Goal: Information Seeking & Learning: Learn about a topic

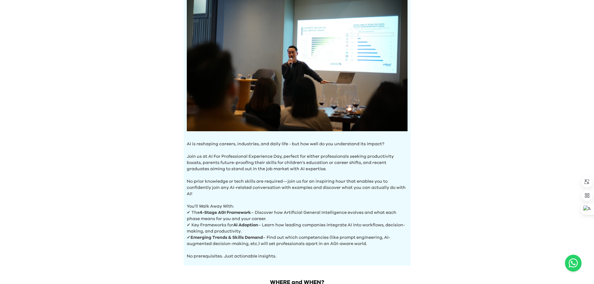
scroll to position [72, 0]
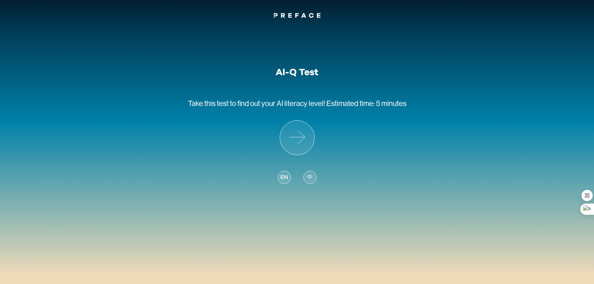
click at [283, 176] on span "EN" at bounding box center [283, 177] width 7 height 8
click at [285, 176] on span "EN" at bounding box center [283, 177] width 7 height 8
click at [299, 135] on icon at bounding box center [297, 138] width 34 height 34
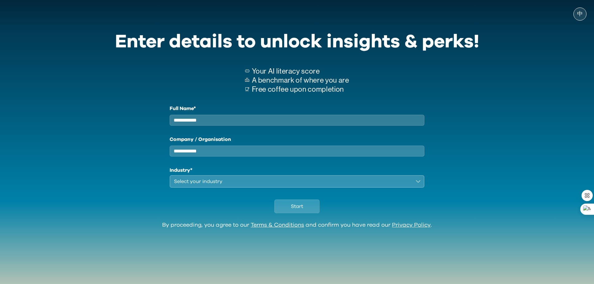
click at [210, 120] on input "Full Name*" at bounding box center [297, 120] width 255 height 11
type input "*****"
drag, startPoint x: 210, startPoint y: 156, endPoint x: 163, endPoint y: 154, distance: 47.1
click at [163, 154] on div "Full Name* ***** Company / Organisation Industry* Select your industry" at bounding box center [297, 146] width 364 height 83
drag, startPoint x: 213, startPoint y: 153, endPoint x: 176, endPoint y: 156, distance: 37.2
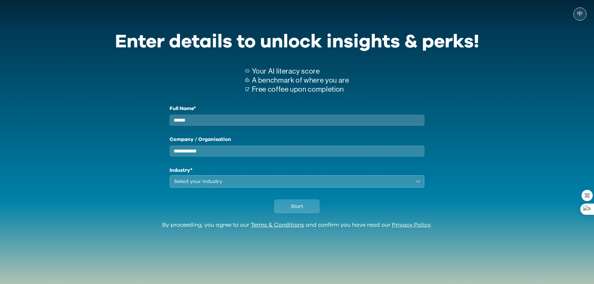
click at [176, 156] on input "Company / Organisation" at bounding box center [297, 151] width 255 height 11
type input "****"
click at [198, 185] on div "Select your industry" at bounding box center [293, 181] width 238 height 7
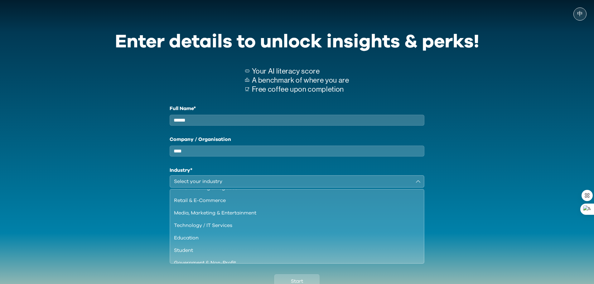
scroll to position [34, 0]
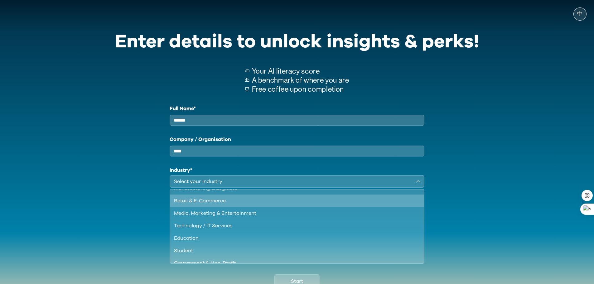
click at [420, 204] on ul "Consulting, Legal & Professional Services Finance, Insurance & Real Estatee Man…" at bounding box center [297, 226] width 255 height 75
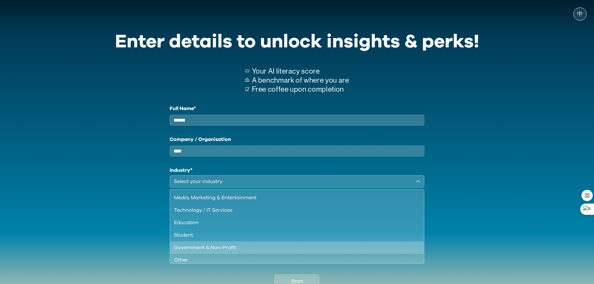
scroll to position [54, 0]
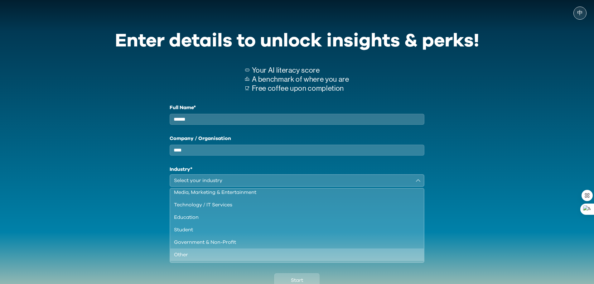
click at [238, 258] on div "Other" at bounding box center [293, 254] width 239 height 7
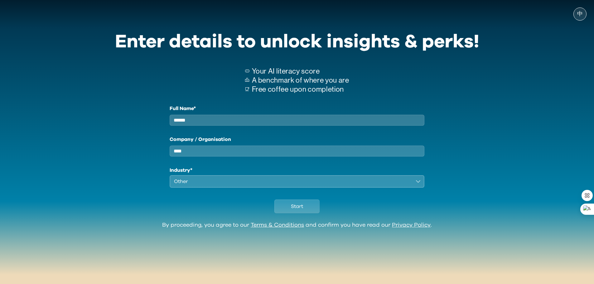
scroll to position [0, 0]
click at [302, 210] on span "Start" at bounding box center [297, 206] width 12 height 7
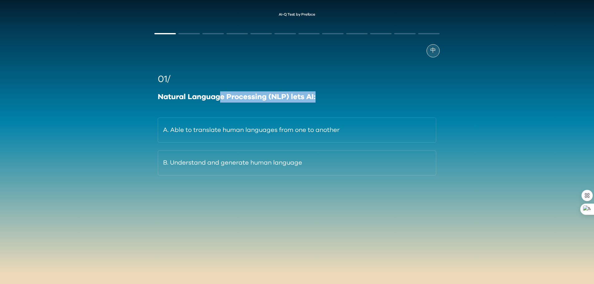
drag, startPoint x: 221, startPoint y: 100, endPoint x: 325, endPoint y: 98, distance: 103.3
click at [325, 98] on div "Natural Language Processing (NLP) lets AI:" at bounding box center [297, 96] width 278 height 11
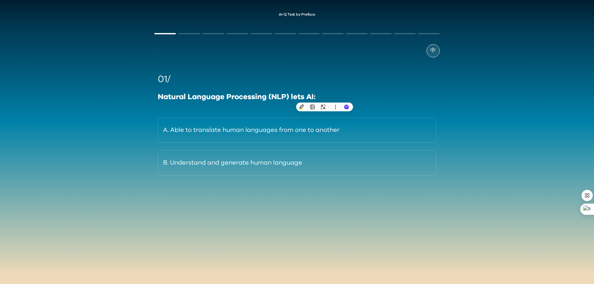
click at [340, 81] on div "01/" at bounding box center [297, 79] width 278 height 14
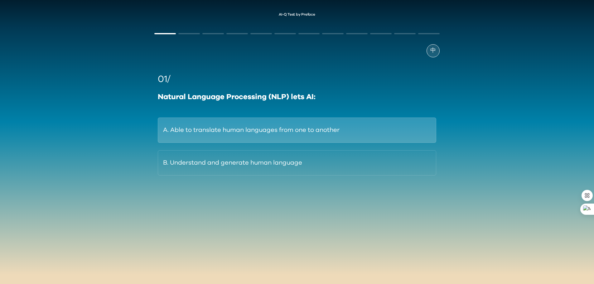
click at [215, 128] on button "A. Able to translate human languages from one to another" at bounding box center [297, 130] width 278 height 25
click at [249, 131] on button "A. Through internal analytical problem-solving." at bounding box center [297, 130] width 278 height 25
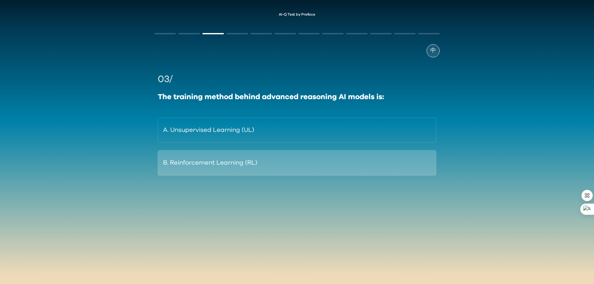
click at [198, 170] on button "B. Reinforcement Learning (RL)" at bounding box center [297, 162] width 278 height 25
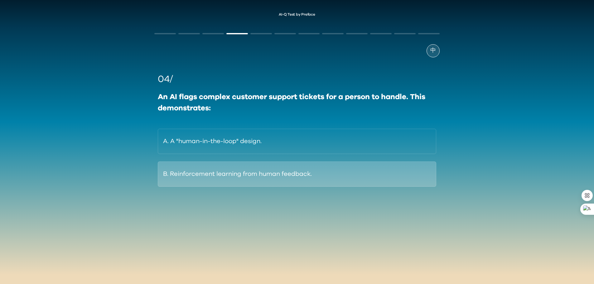
click at [201, 179] on button "B. Reinforcement learning from human feedback." at bounding box center [297, 174] width 278 height 25
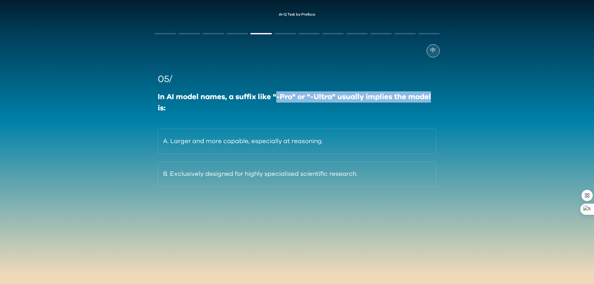
drag, startPoint x: 275, startPoint y: 96, endPoint x: 439, endPoint y: 101, distance: 163.2
click at [439, 101] on div "05/ In AI model names, a suffix like "-Pro" or "-Ultra" usually implies the mod…" at bounding box center [296, 129] width 285 height 114
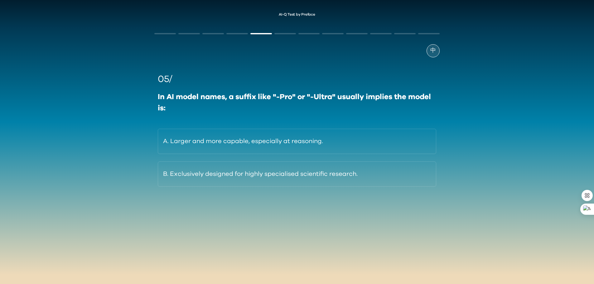
click at [509, 75] on div "AI-Q Test by Preface 中 05/ In AI model names, a suffix like "-Pro" or "-Ultra" …" at bounding box center [297, 119] width 594 height 226
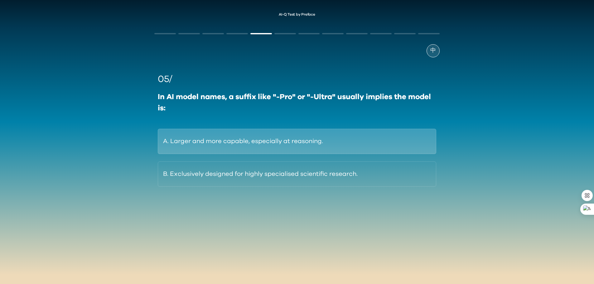
click at [235, 145] on button "A. Larger and more capable, especially at reasoning." at bounding box center [297, 141] width 278 height 25
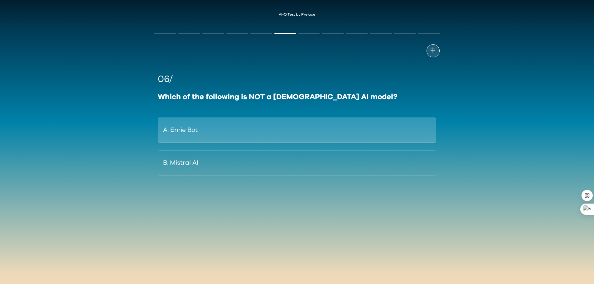
click at [192, 134] on button "A. Ernie Bot" at bounding box center [297, 130] width 278 height 25
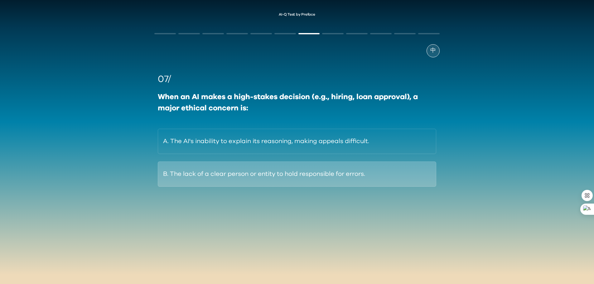
click at [211, 176] on button "B. The lack of a clear person or entity to hold responsible for errors." at bounding box center [297, 174] width 278 height 25
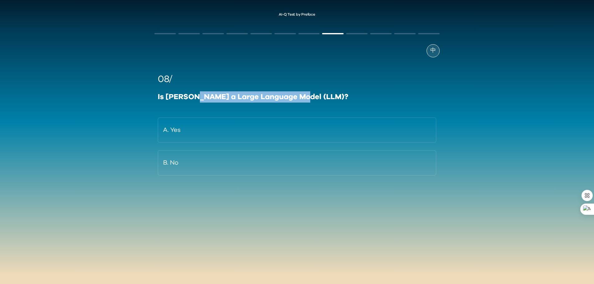
drag, startPoint x: 192, startPoint y: 97, endPoint x: 304, endPoint y: 99, distance: 112.3
click at [304, 99] on div "Is POE a Large Language Model (LLM)?" at bounding box center [297, 96] width 278 height 11
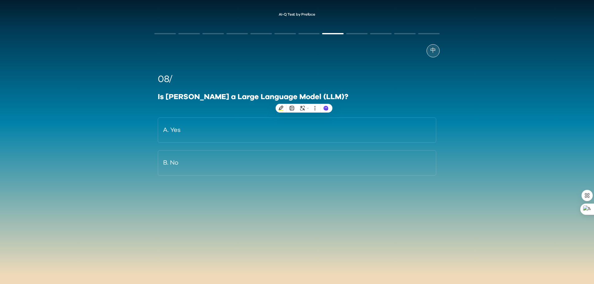
click at [272, 75] on div "08/" at bounding box center [297, 79] width 278 height 14
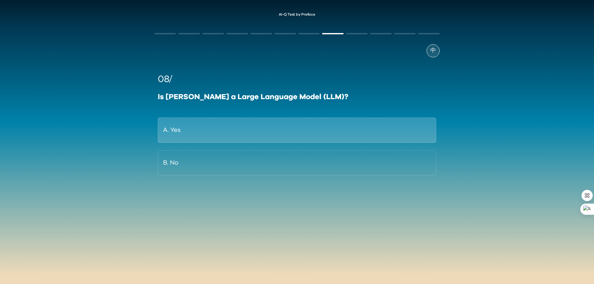
click at [184, 133] on button "A. Yes" at bounding box center [297, 130] width 278 height 25
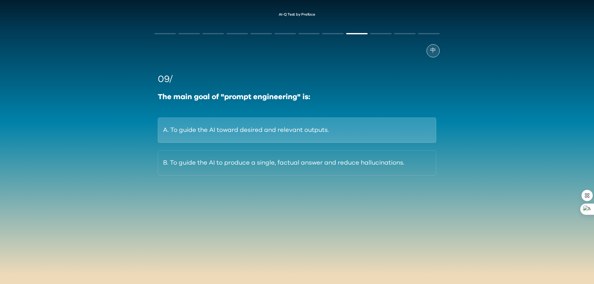
click at [263, 135] on button "A. To guide the AI toward desired and relevant outputs." at bounding box center [297, 130] width 278 height 25
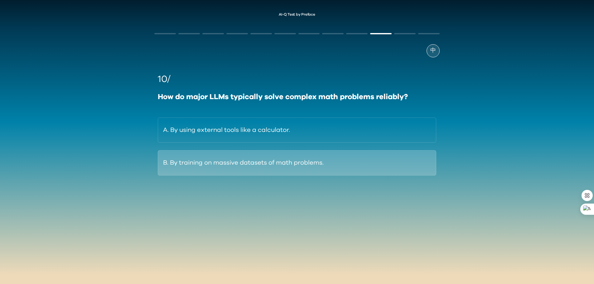
click at [205, 164] on button "B. By training on massive datasets of math problems." at bounding box center [297, 162] width 278 height 25
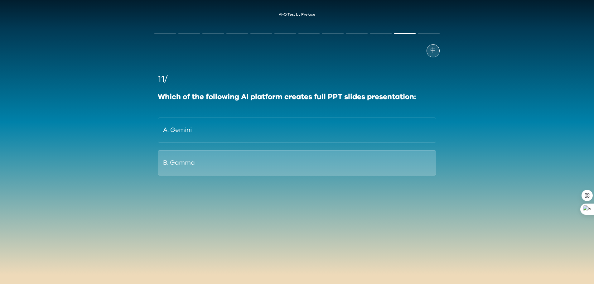
click at [186, 166] on button "B. Gamma" at bounding box center [297, 162] width 278 height 25
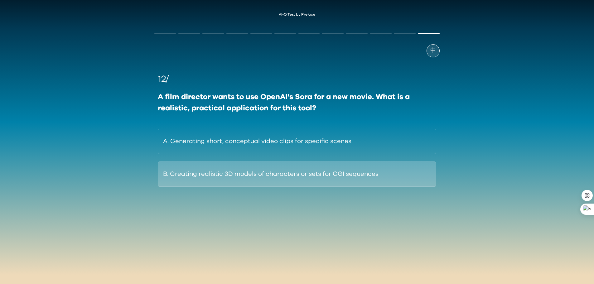
click at [208, 175] on button "B. Creating realistic 3D models of characters or sets for CGI sequences" at bounding box center [297, 174] width 278 height 25
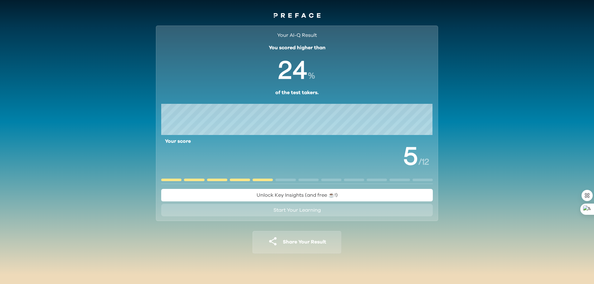
click at [285, 211] on span "Start Your Learning" at bounding box center [297, 210] width 47 height 5
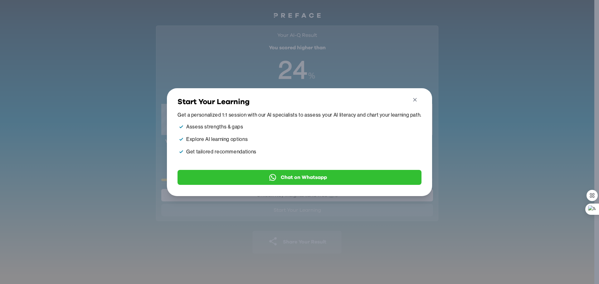
click at [414, 99] on icon "button" at bounding box center [415, 100] width 7 height 7
